Goal: Transaction & Acquisition: Purchase product/service

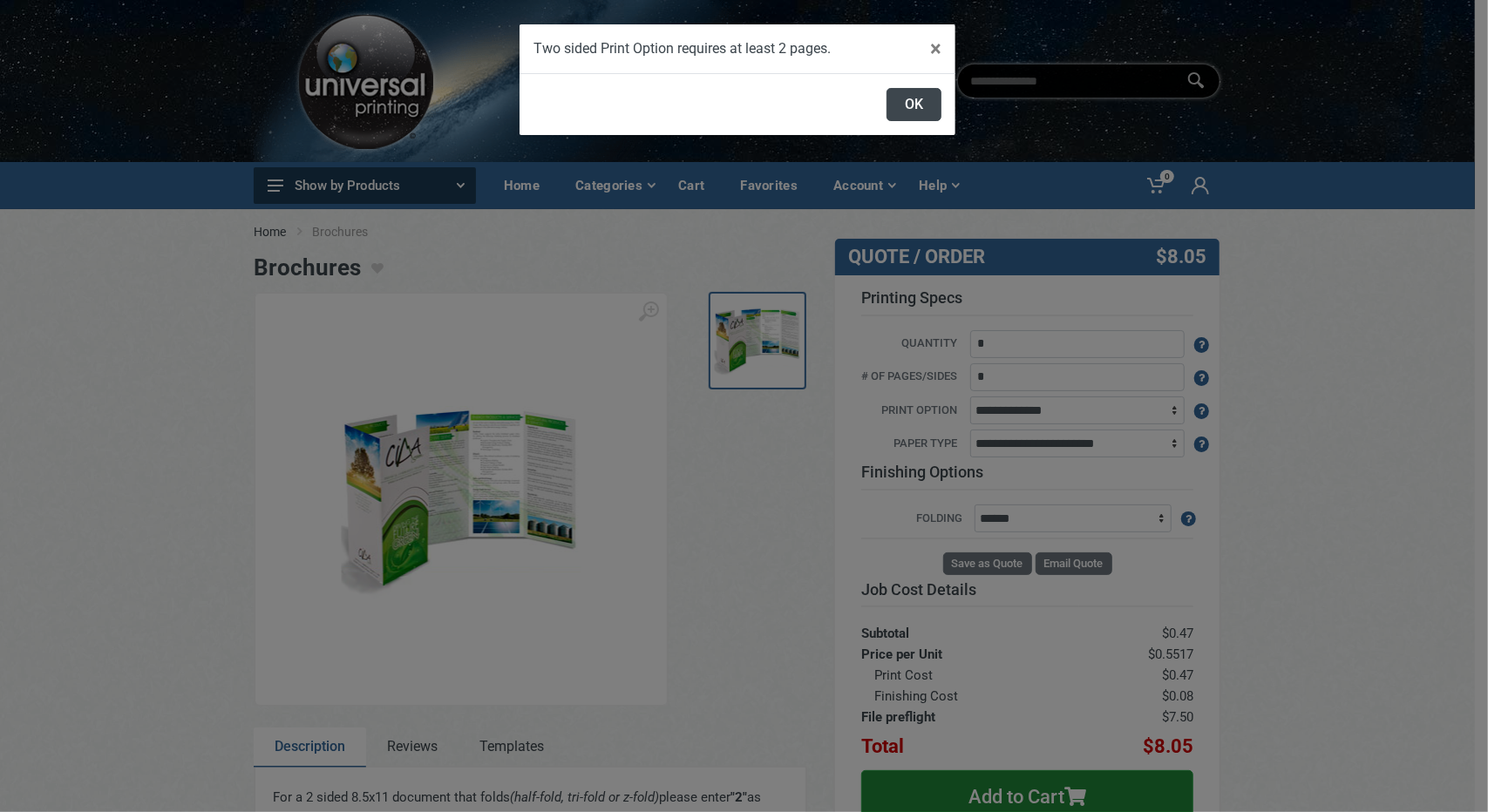
click at [920, 108] on button "OK" at bounding box center [914, 105] width 55 height 33
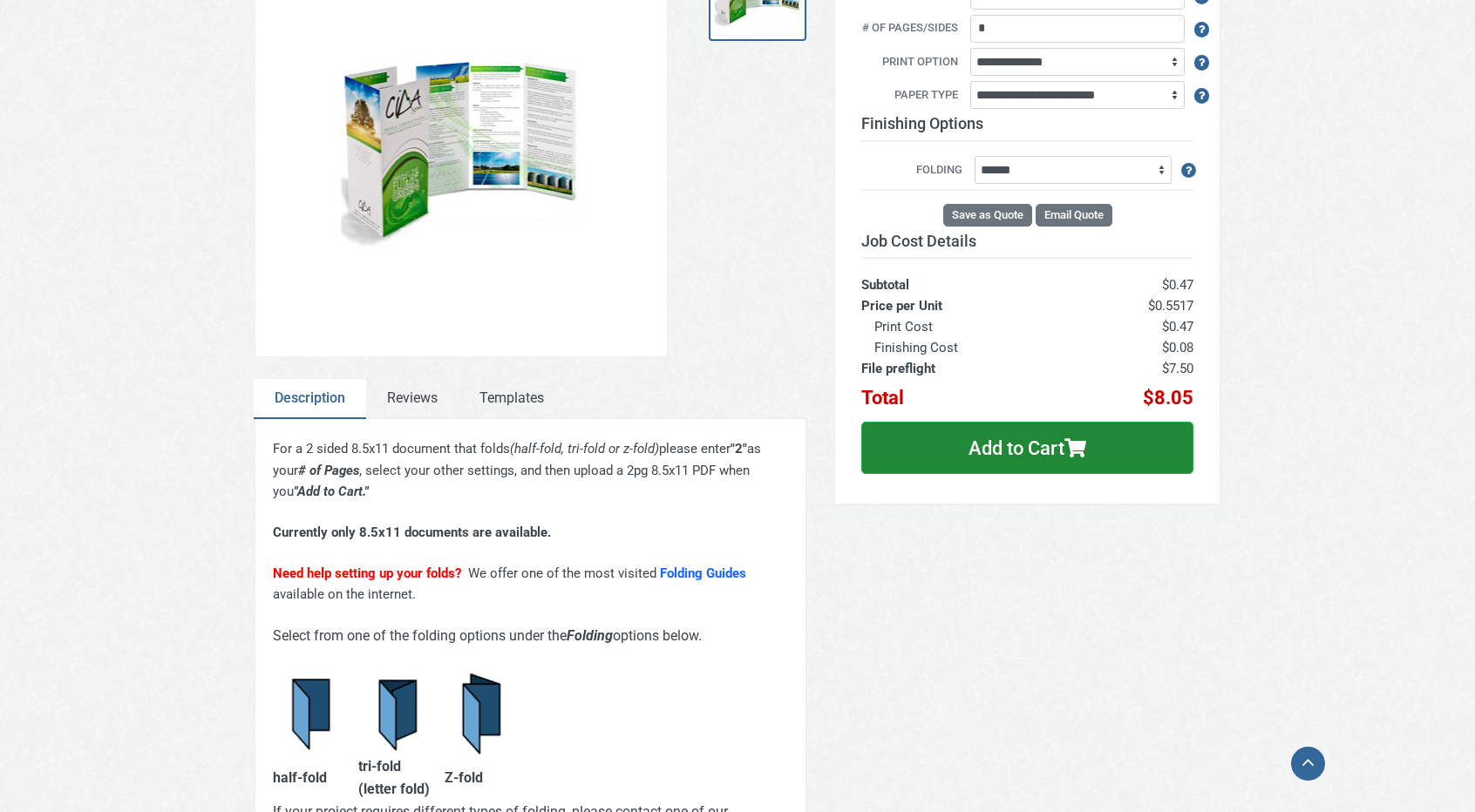
scroll to position [435, 0]
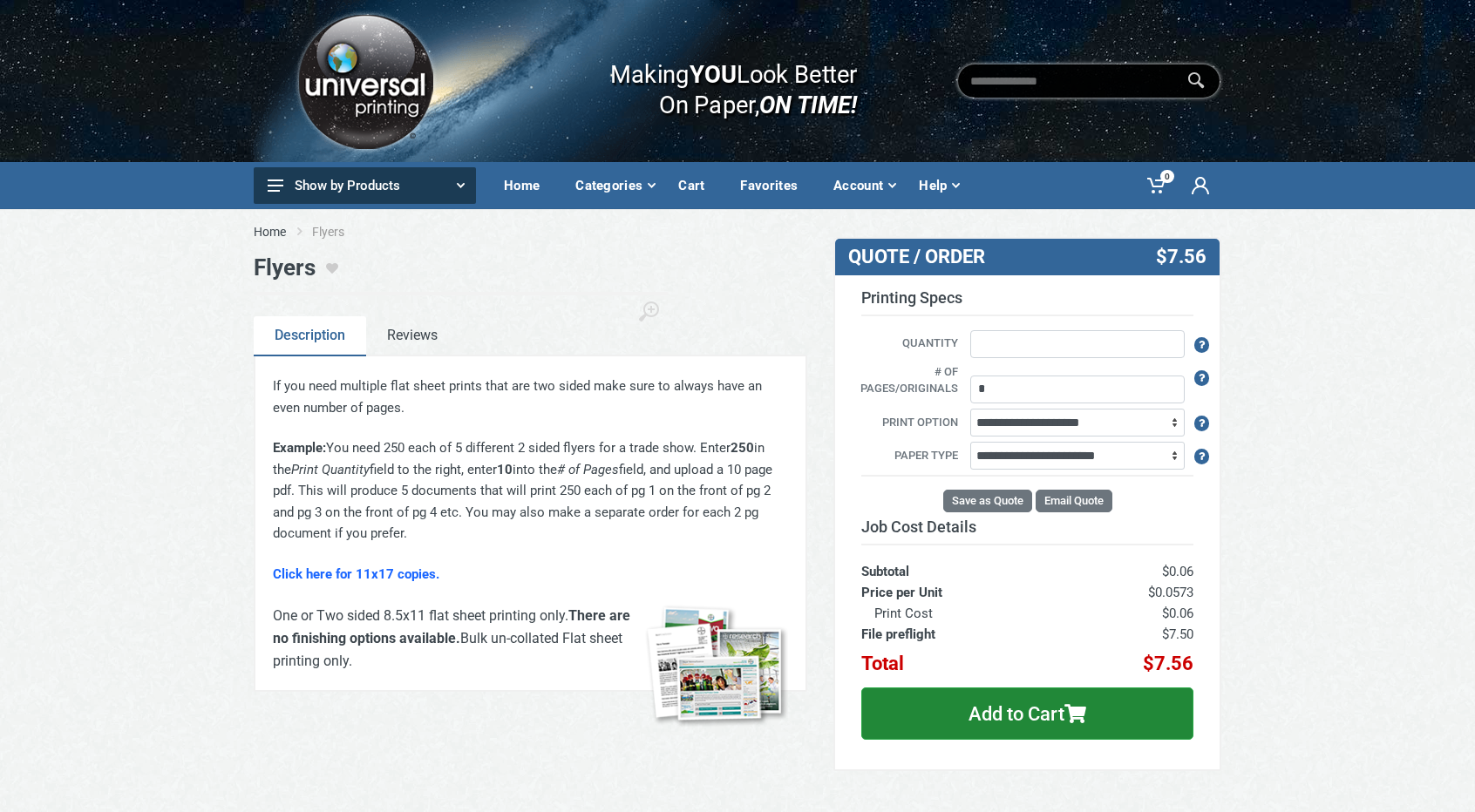
type input "*"
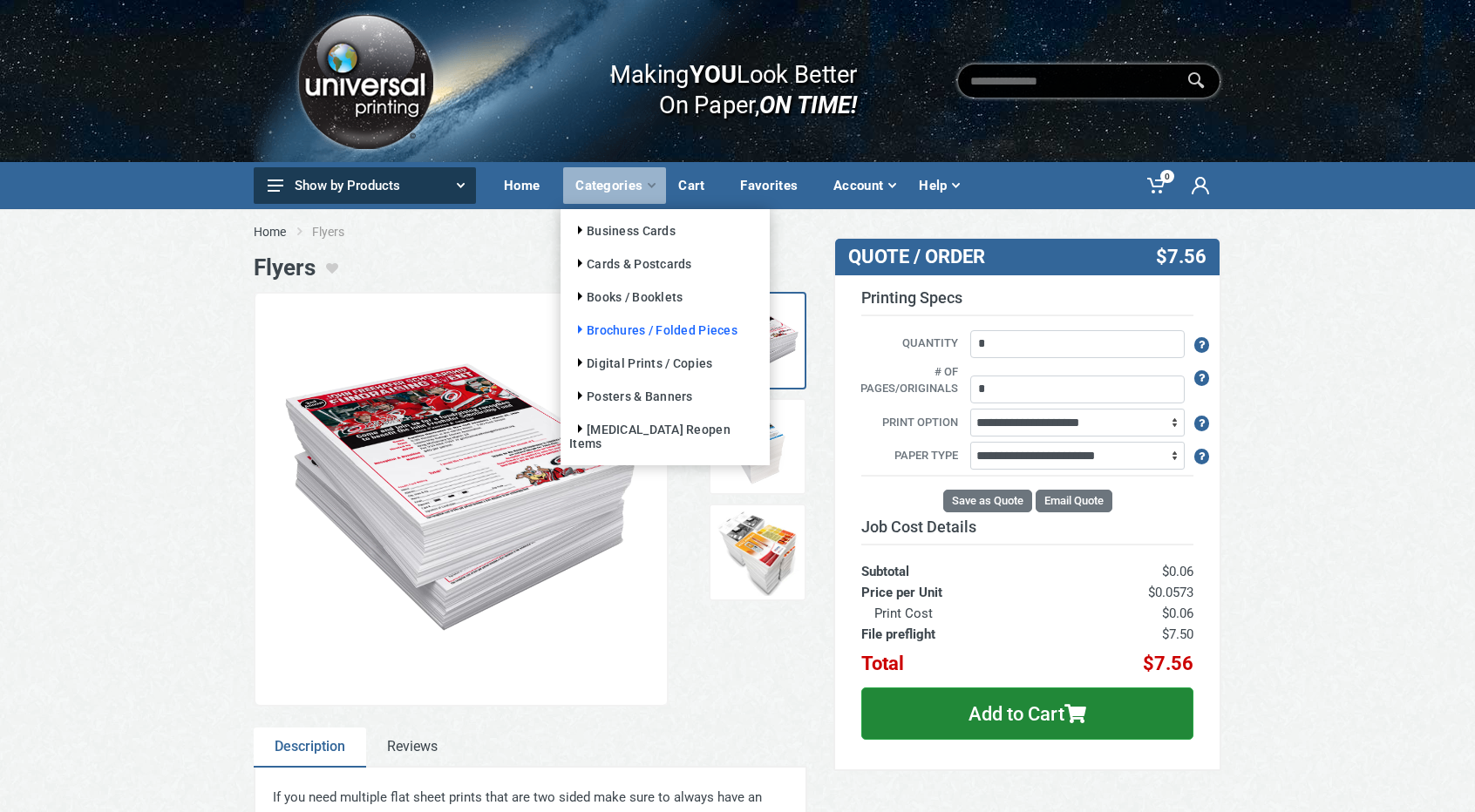
click at [572, 330] on link "Brochures / Folded Pieces" at bounding box center [653, 330] width 168 height 14
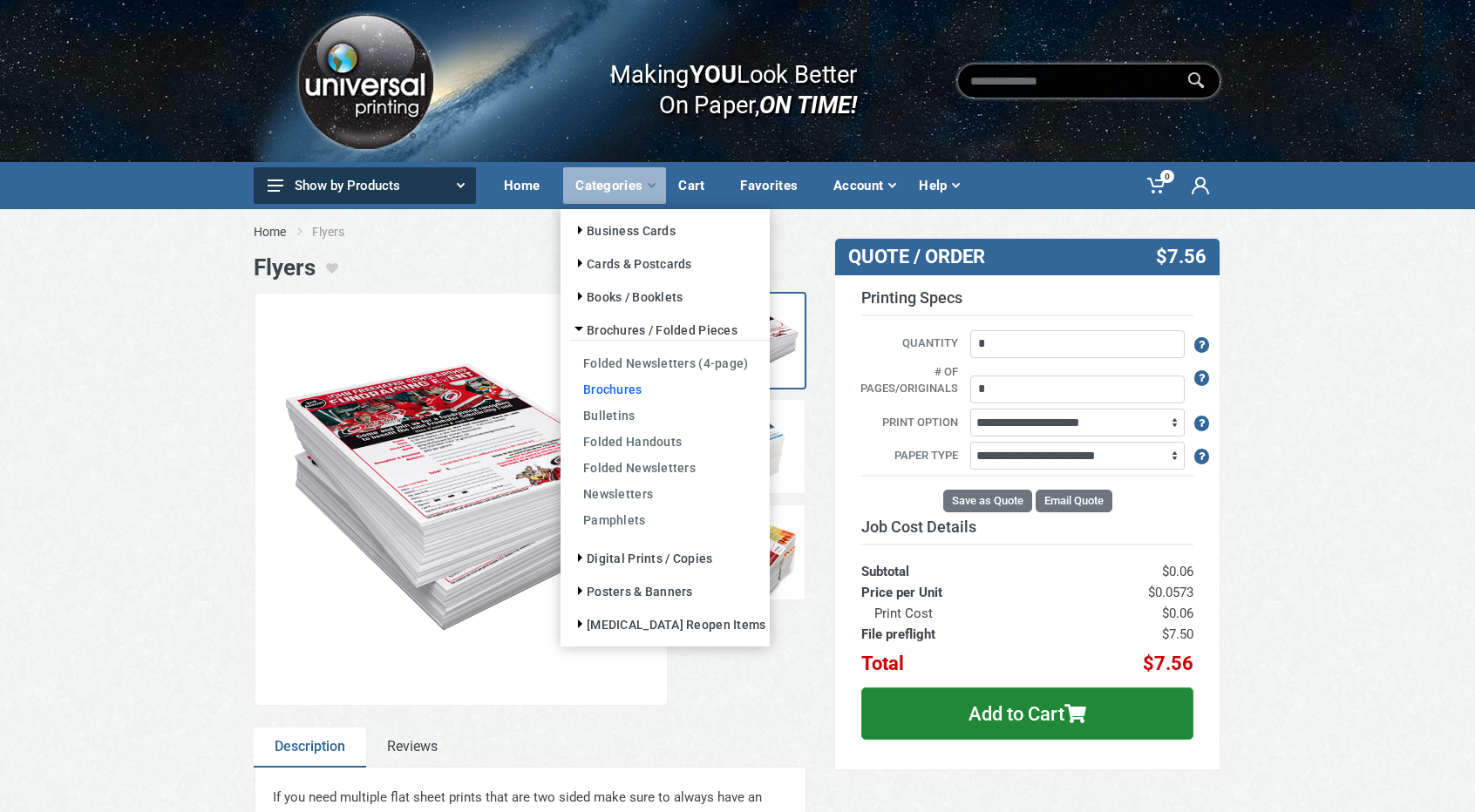
click at [630, 395] on link "Brochures" at bounding box center [669, 389] width 200 height 26
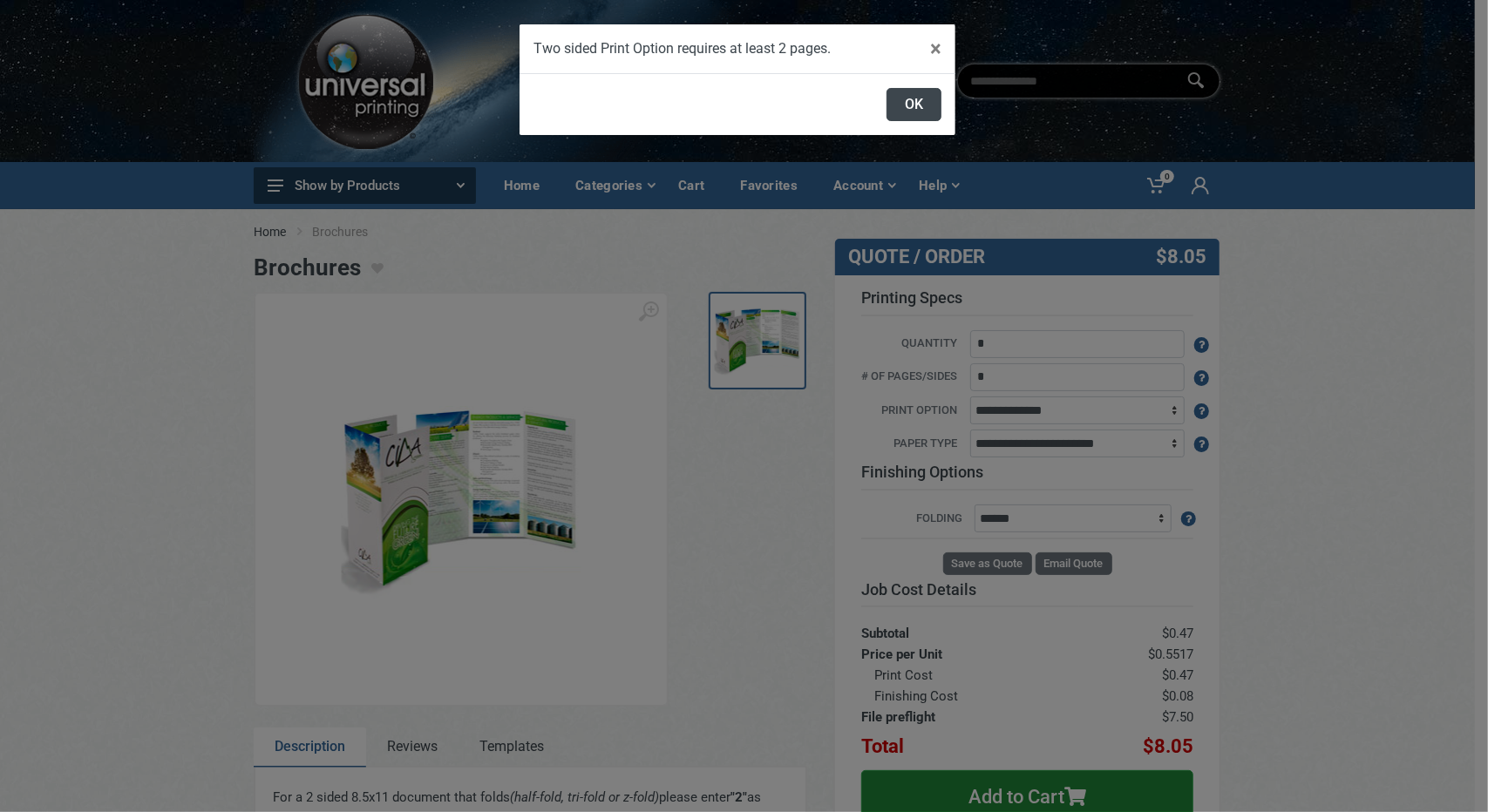
click at [915, 94] on button "OK" at bounding box center [914, 105] width 55 height 33
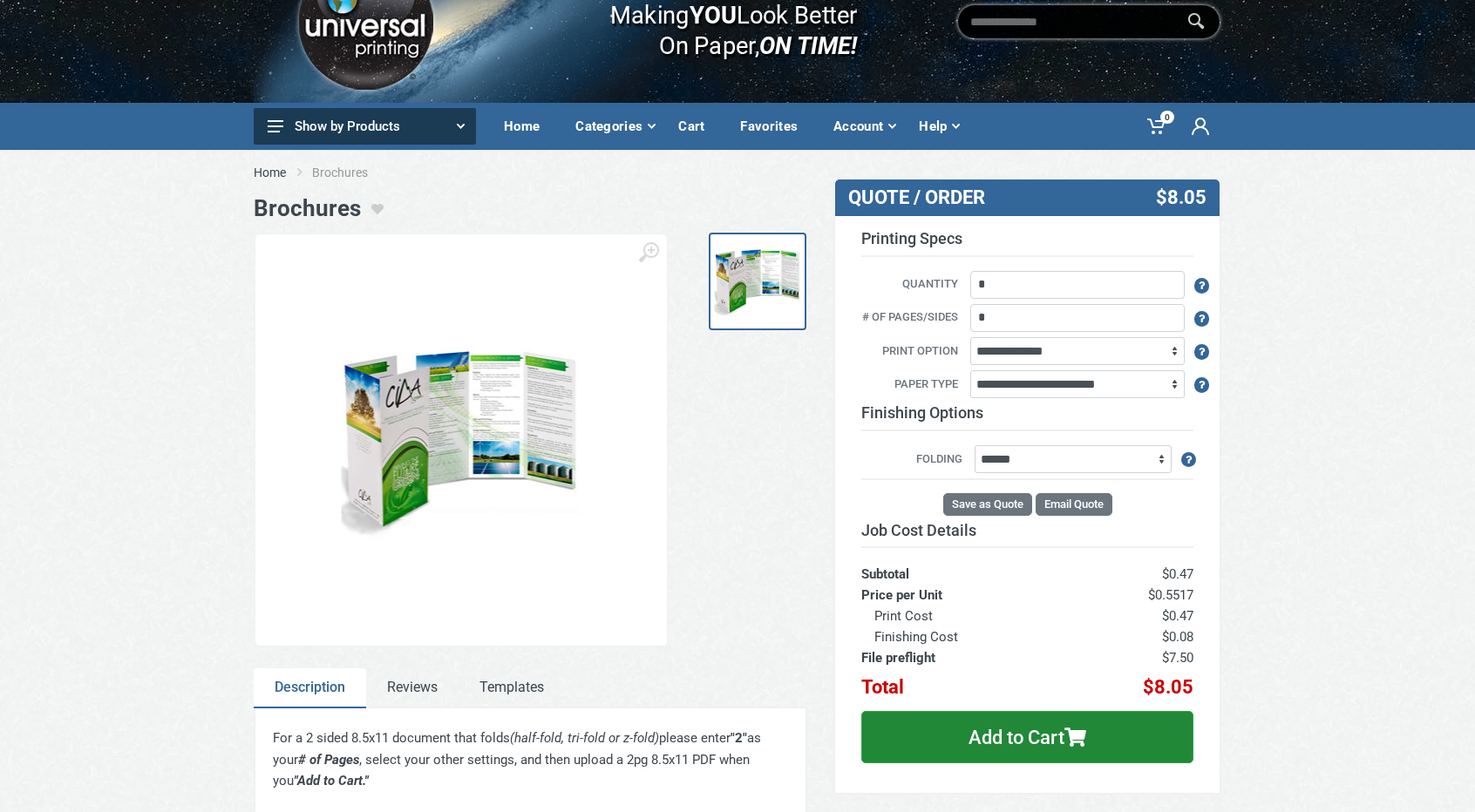
scroll to position [87, 0]
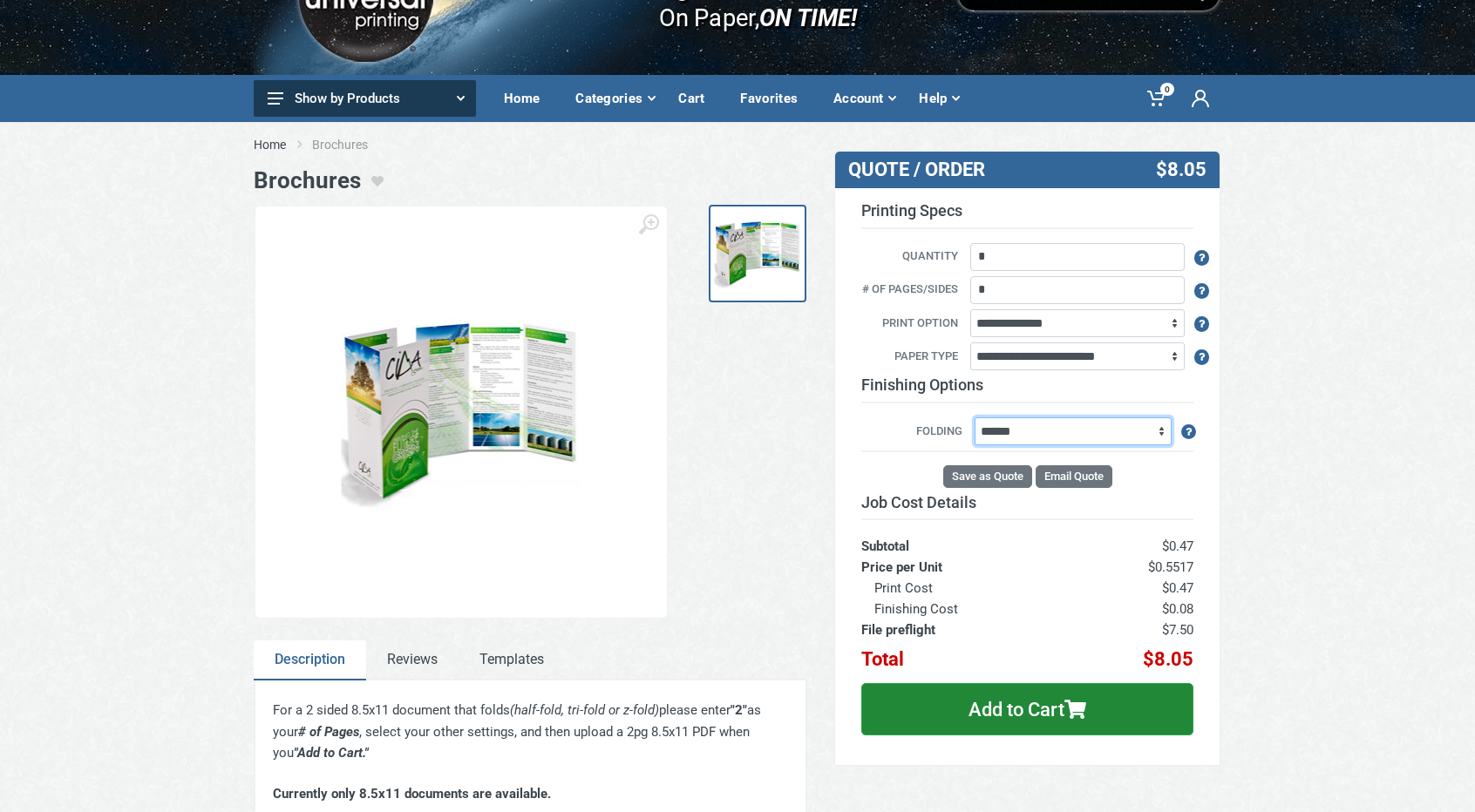
click at [1051, 444] on select "**********" at bounding box center [1072, 431] width 197 height 28
select select "*"
click at [974, 418] on select "**********" at bounding box center [1072, 431] width 197 height 28
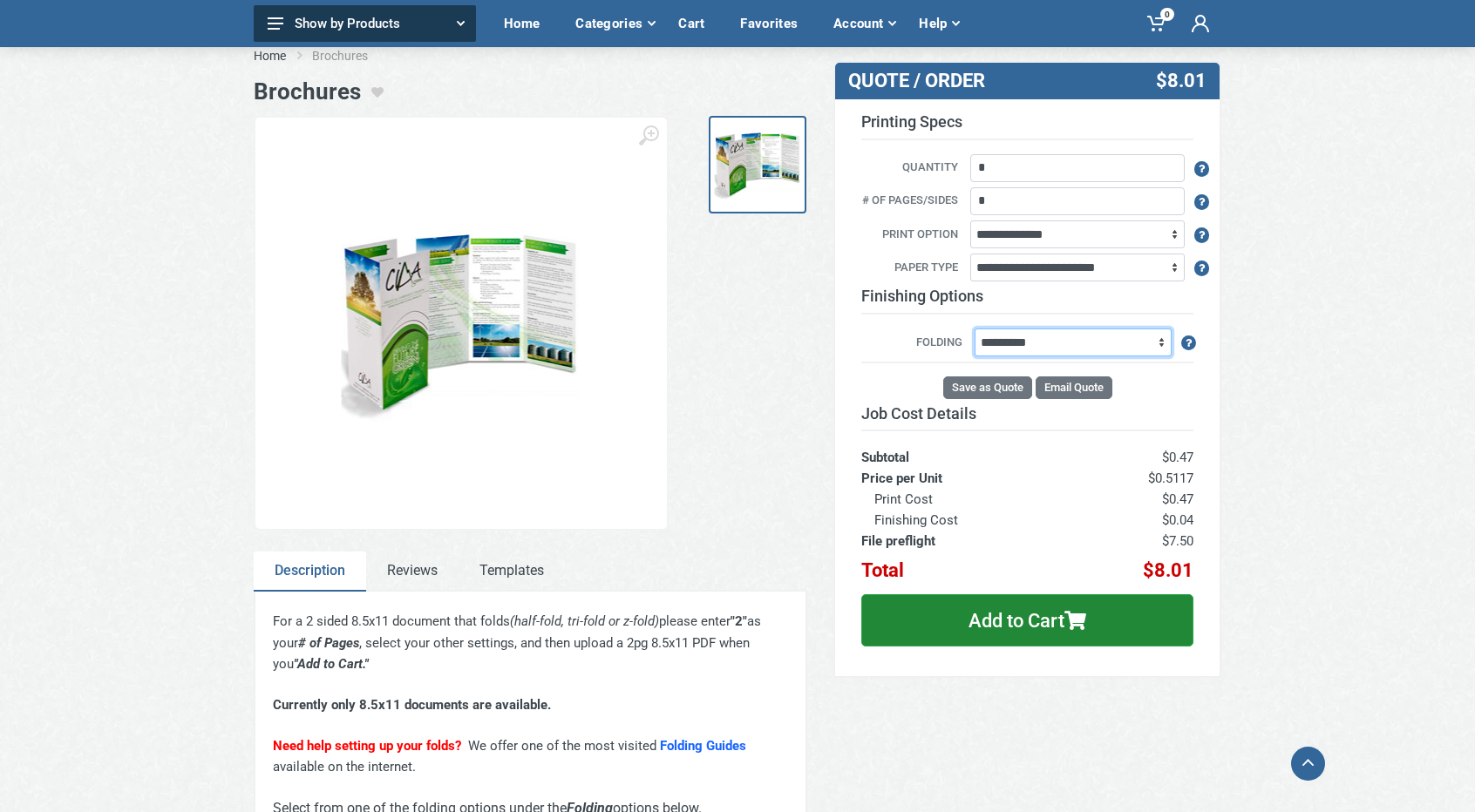
scroll to position [174, 0]
